Goal: Navigation & Orientation: Find specific page/section

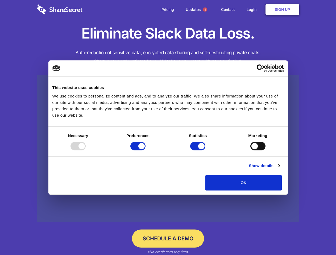
click at [86, 150] on div at bounding box center [77, 146] width 15 height 9
click at [145, 150] on input "Preferences" at bounding box center [137, 146] width 15 height 9
checkbox input "false"
click at [198, 150] on input "Statistics" at bounding box center [197, 146] width 15 height 9
checkbox input "false"
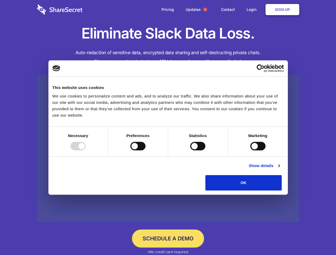
click at [250, 150] on input "Marketing" at bounding box center [257, 146] width 15 height 9
checkbox input "true"
click at [279, 169] on link "Show details" at bounding box center [263, 166] width 31 height 6
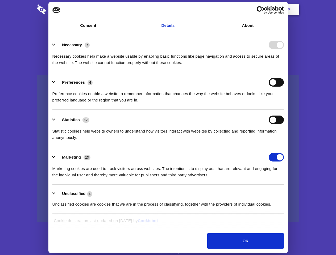
click at [284, 72] on li "Necessary 7 Necessary cookies help make a website usable by enabling basic func…" at bounding box center [167, 53] width 231 height 37
click at [205, 10] on span "1" at bounding box center [205, 9] width 4 height 4
